Goal: Check status: Check status

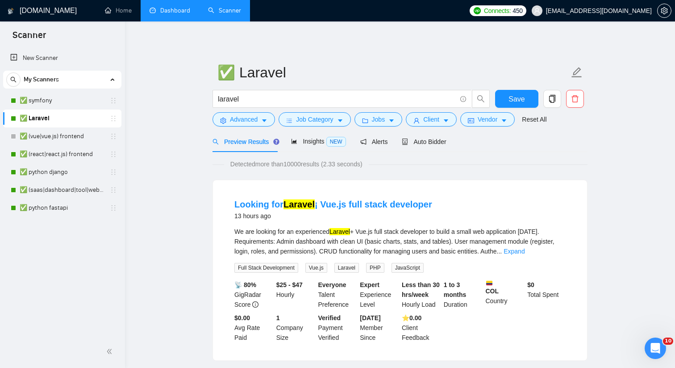
click at [163, 14] on link "Dashboard" at bounding box center [170, 11] width 41 height 8
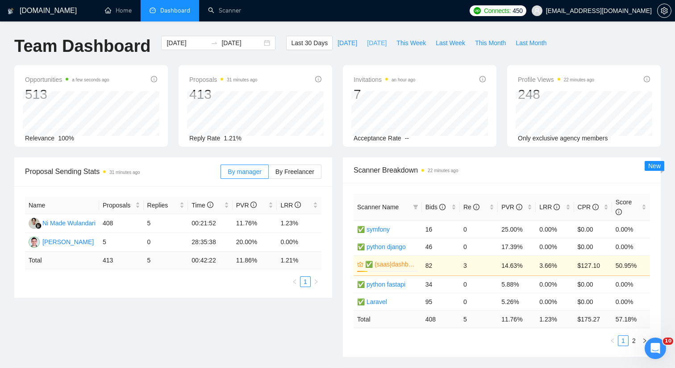
click at [383, 42] on span "[DATE]" at bounding box center [377, 43] width 20 height 10
type input "[DATE]"
click at [405, 46] on span "This Week" at bounding box center [411, 43] width 29 height 10
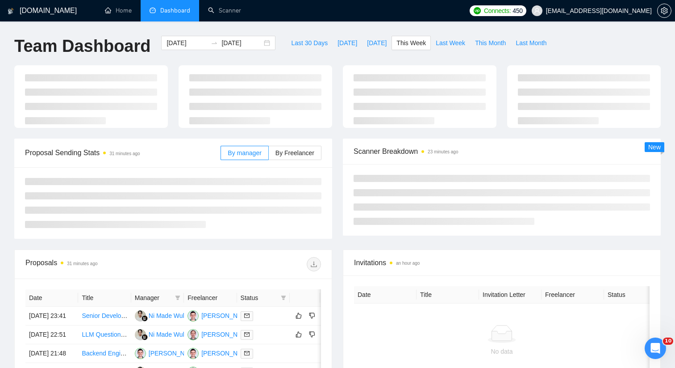
type input "[DATE]"
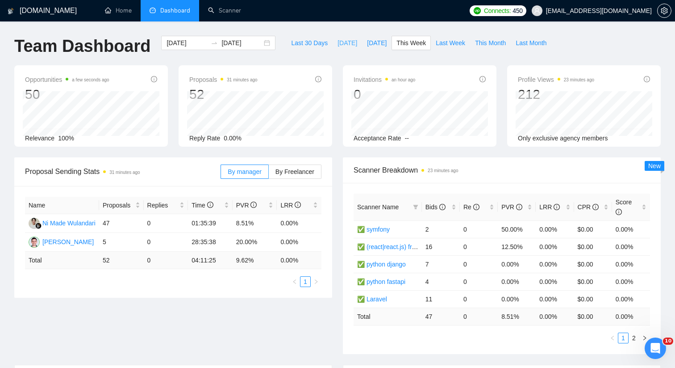
click at [340, 42] on span "[DATE]" at bounding box center [348, 43] width 20 height 10
type input "[DATE]"
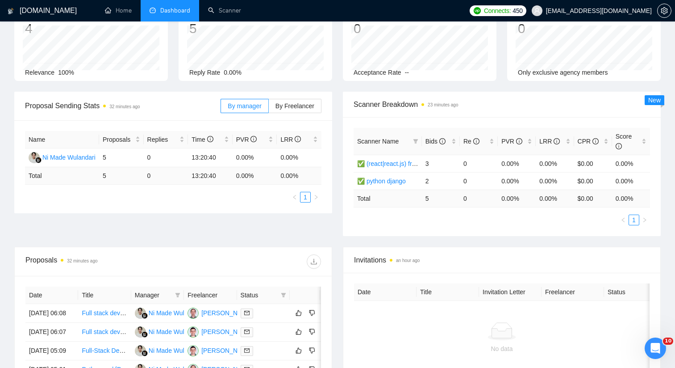
scroll to position [54, 0]
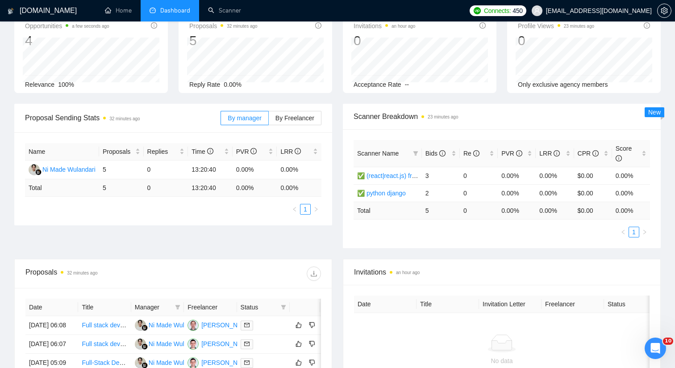
click at [298, 108] on div "By manager By Freelancer" at bounding box center [271, 118] width 101 height 29
click at [297, 114] on span "By Freelancer" at bounding box center [295, 117] width 39 height 7
click at [269, 120] on input "By Freelancer" at bounding box center [269, 120] width 0 height 0
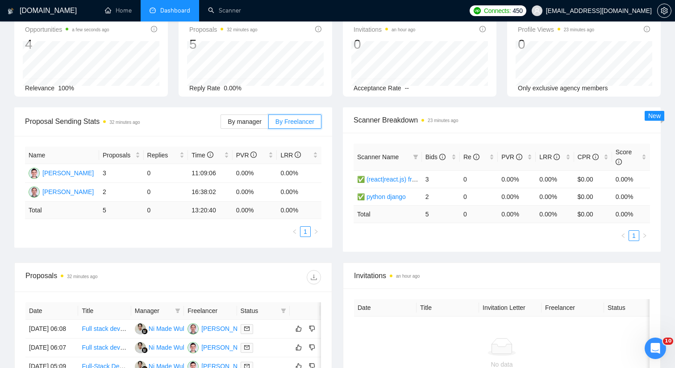
scroll to position [0, 0]
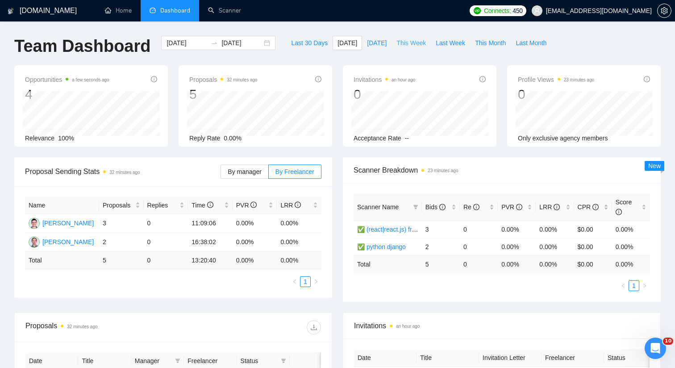
click at [406, 43] on span "This Week" at bounding box center [411, 43] width 29 height 10
type input "[DATE]"
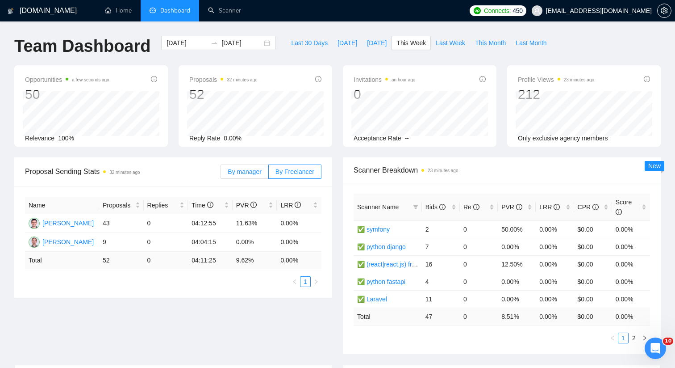
click at [253, 171] on span "By manager" at bounding box center [245, 171] width 34 height 7
click at [221, 174] on input "By manager" at bounding box center [221, 174] width 0 height 0
click at [282, 172] on span "By Freelancer" at bounding box center [295, 171] width 39 height 7
click at [269, 174] on input "By Freelancer" at bounding box center [269, 174] width 0 height 0
click at [252, 172] on span "By manager" at bounding box center [245, 171] width 34 height 7
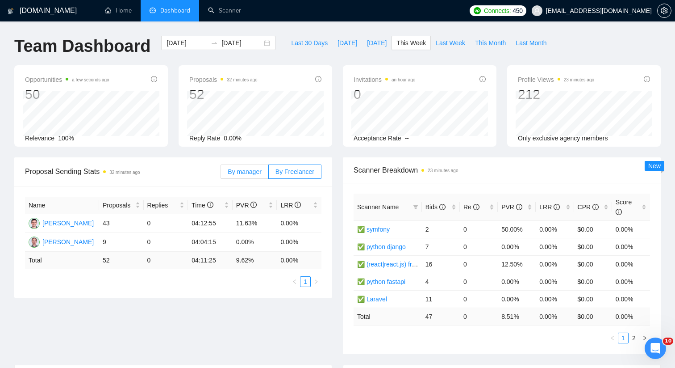
click at [221, 174] on input "By manager" at bounding box center [221, 174] width 0 height 0
click at [291, 174] on span "By Freelancer" at bounding box center [295, 171] width 39 height 7
click at [269, 174] on input "By Freelancer" at bounding box center [269, 174] width 0 height 0
click at [254, 173] on span "By manager" at bounding box center [245, 171] width 34 height 7
click at [221, 174] on input "By manager" at bounding box center [221, 174] width 0 height 0
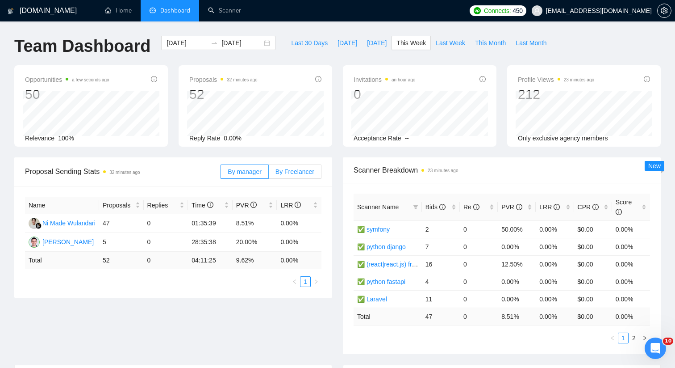
click at [285, 172] on span "By Freelancer" at bounding box center [295, 171] width 39 height 7
click at [269, 174] on input "By Freelancer" at bounding box center [269, 174] width 0 height 0
click at [253, 172] on span "By manager" at bounding box center [245, 171] width 34 height 7
click at [221, 174] on input "By manager" at bounding box center [221, 174] width 0 height 0
click at [288, 173] on span "By Freelancer" at bounding box center [295, 171] width 39 height 7
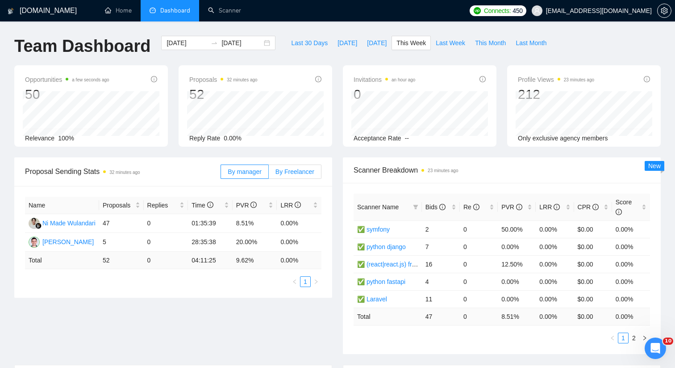
click at [269, 174] on input "By Freelancer" at bounding box center [269, 174] width 0 height 0
click at [252, 174] on span "By manager" at bounding box center [245, 171] width 34 height 7
click at [221, 174] on input "By manager" at bounding box center [221, 174] width 0 height 0
click at [285, 172] on span "By Freelancer" at bounding box center [295, 171] width 39 height 7
click at [269, 174] on input "By Freelancer" at bounding box center [269, 174] width 0 height 0
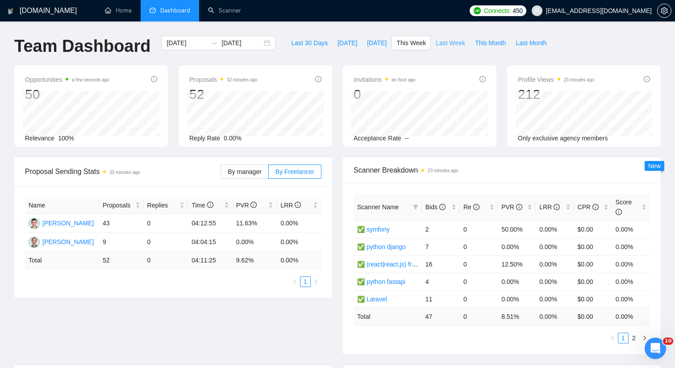
click at [444, 40] on span "Last Week" at bounding box center [450, 43] width 29 height 10
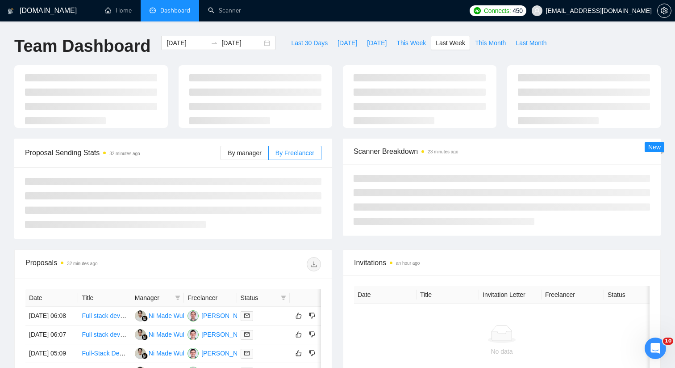
type input "[DATE]"
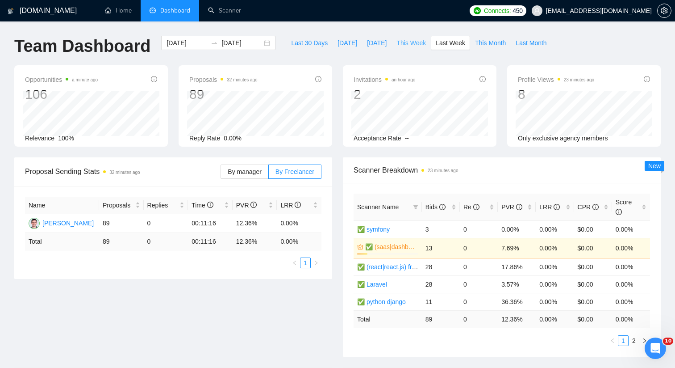
click at [400, 44] on span "This Week" at bounding box center [411, 43] width 29 height 10
type input "[DATE]"
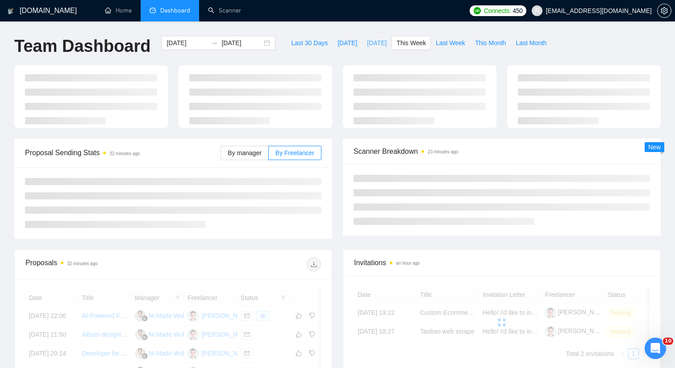
click at [374, 40] on span "[DATE]" at bounding box center [377, 43] width 20 height 10
type input "[DATE]"
click at [426, 41] on span "This Week" at bounding box center [411, 43] width 29 height 10
type input "[DATE]"
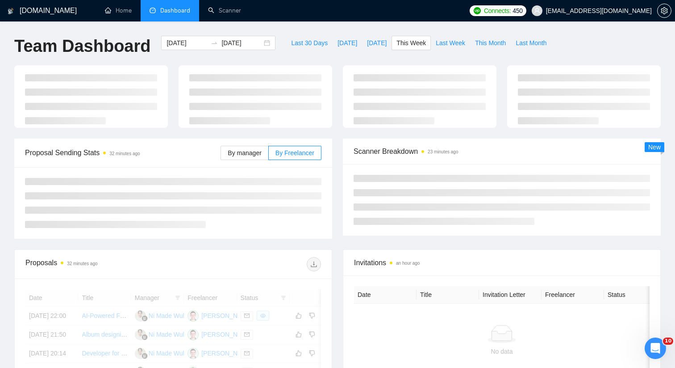
type input "[DATE]"
